Goal: Check status

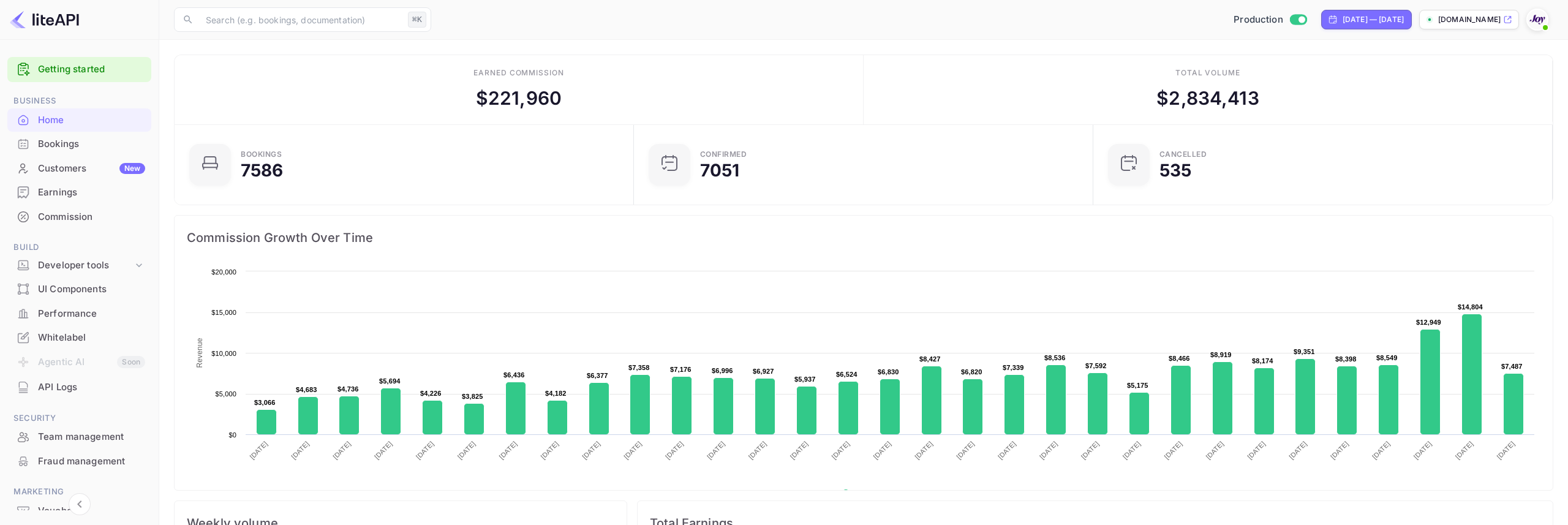
scroll to position [199, 452]
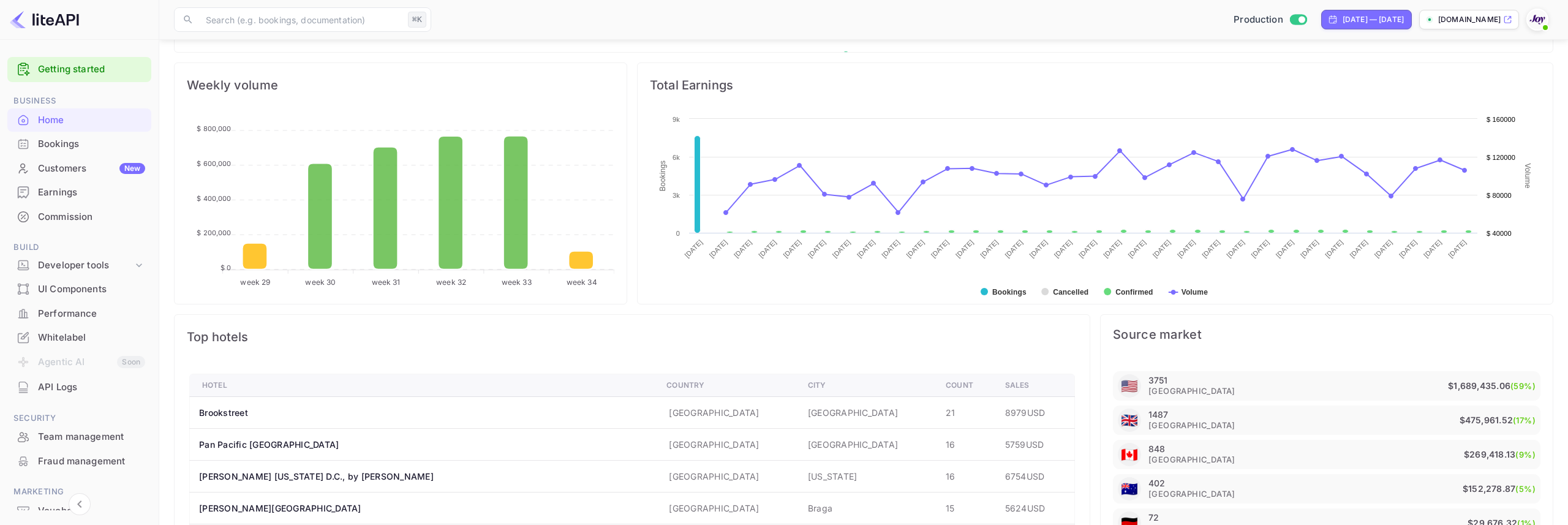
scroll to position [447, 0]
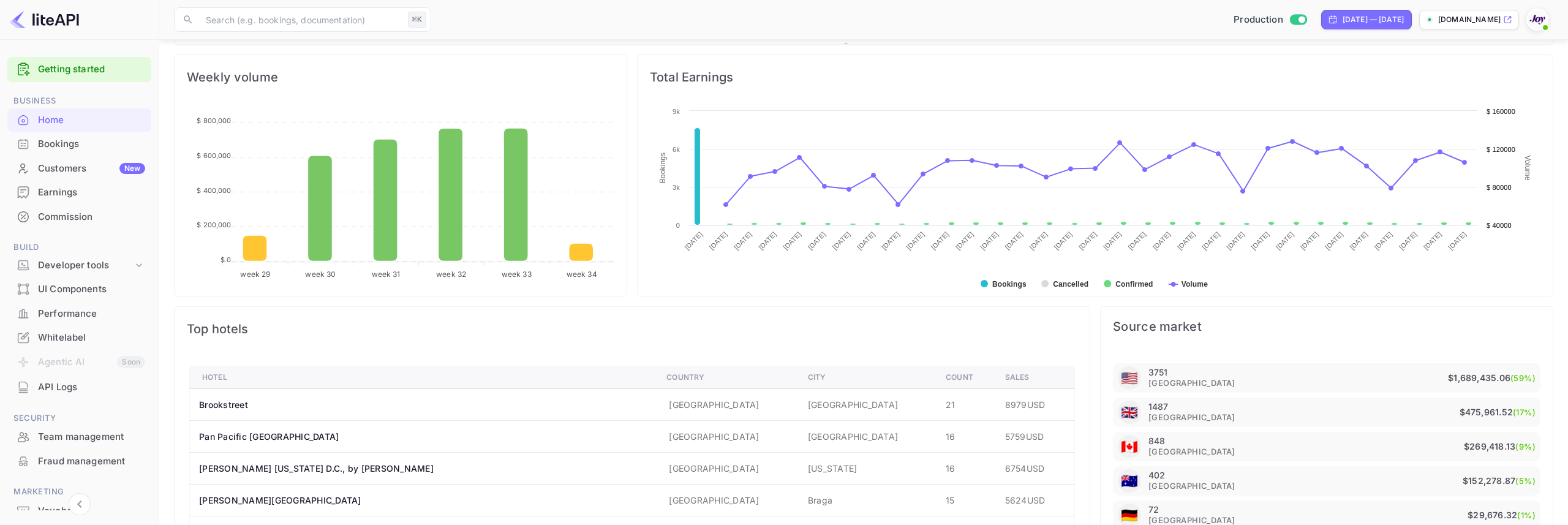
click at [1003, 278] on rect at bounding box center [1095, 203] width 890 height 196
click at [1003, 280] on text "Bookings" at bounding box center [1009, 284] width 34 height 9
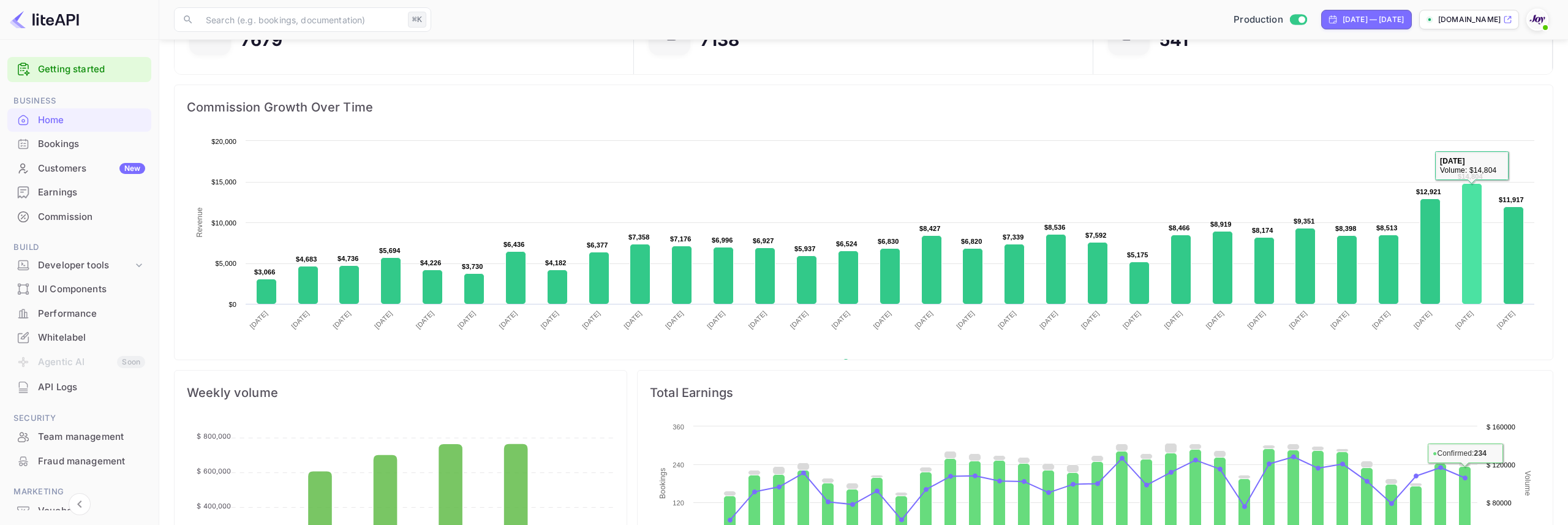
scroll to position [129, 0]
